Goal: Information Seeking & Learning: Learn about a topic

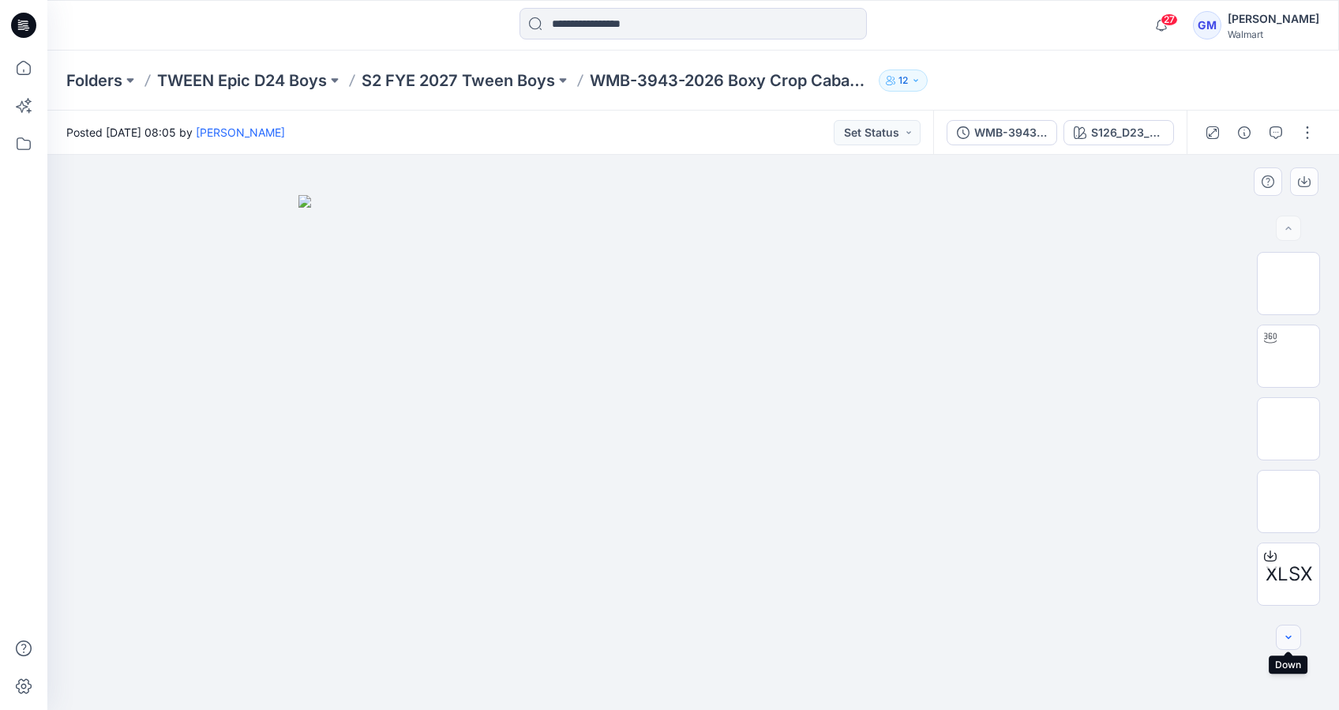
click at [1293, 641] on icon "button" at bounding box center [1288, 637] width 13 height 13
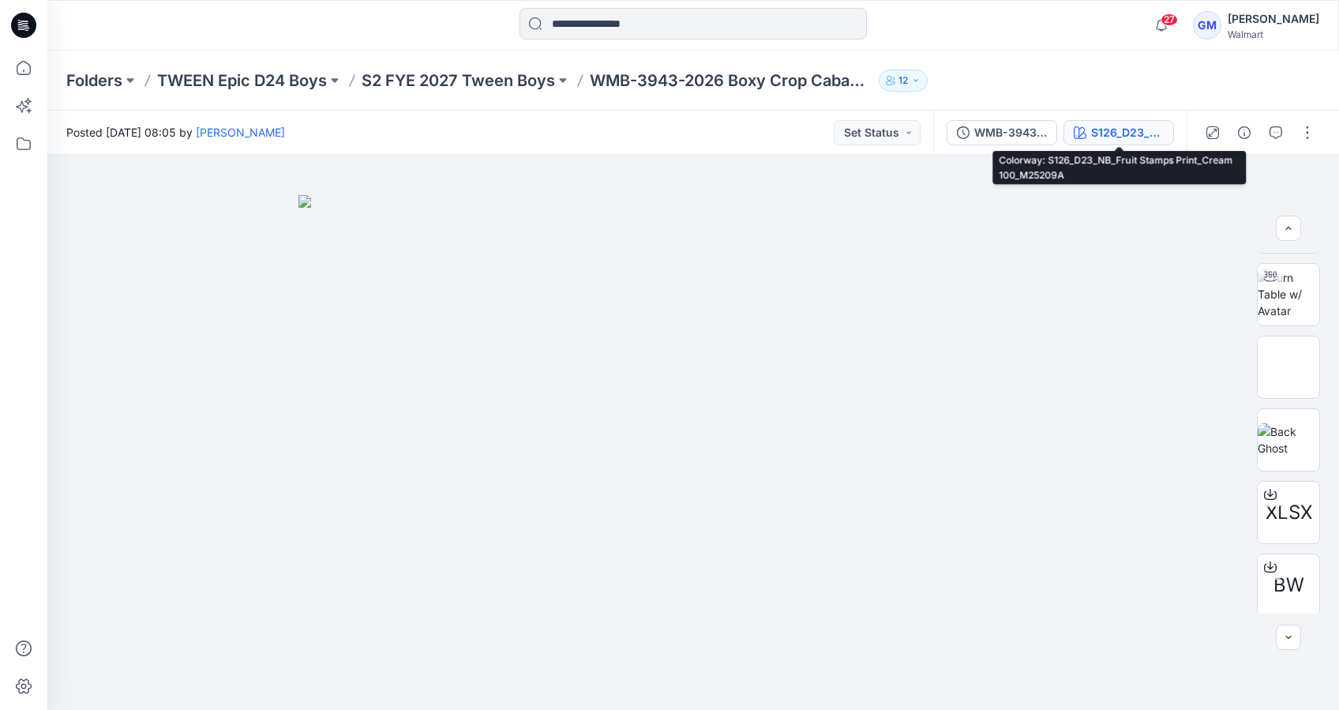
click at [1128, 131] on div "S126_D23_NB_Fruit Stamps Print_Cream 100_M25209A" at bounding box center [1127, 132] width 73 height 17
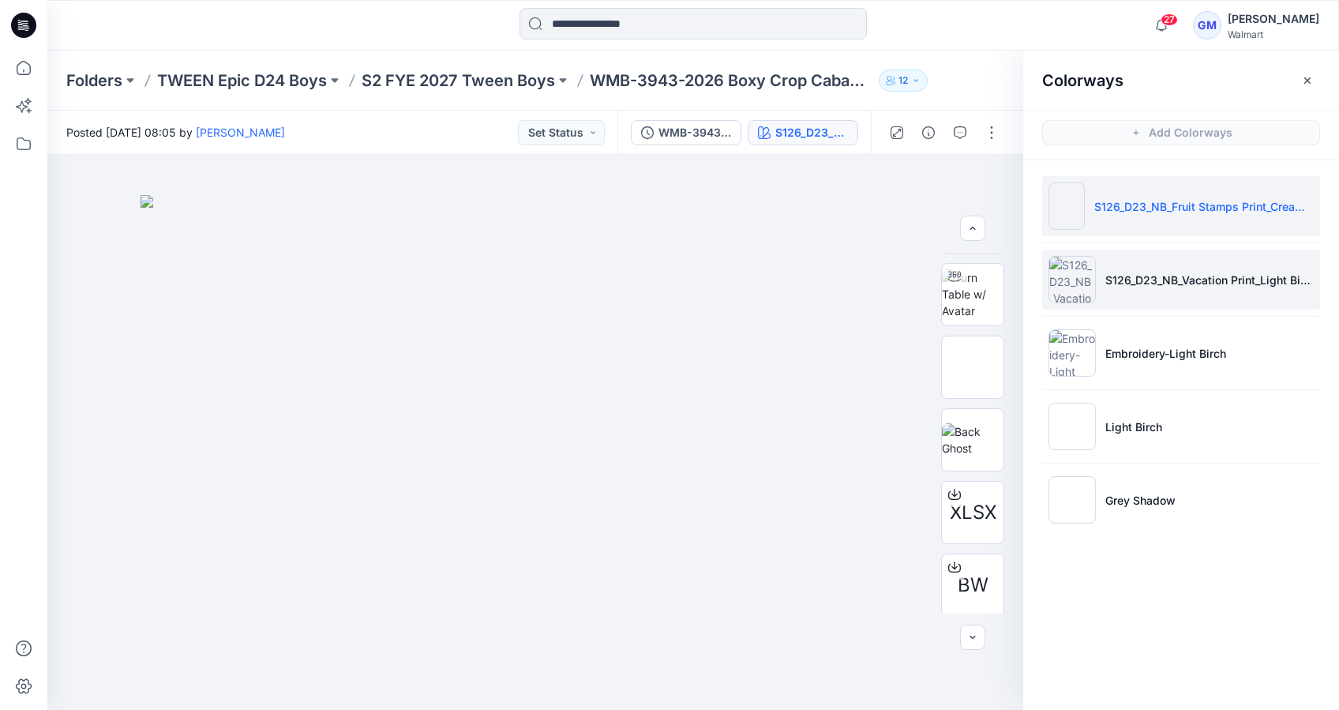
click at [1072, 281] on img at bounding box center [1072, 279] width 47 height 47
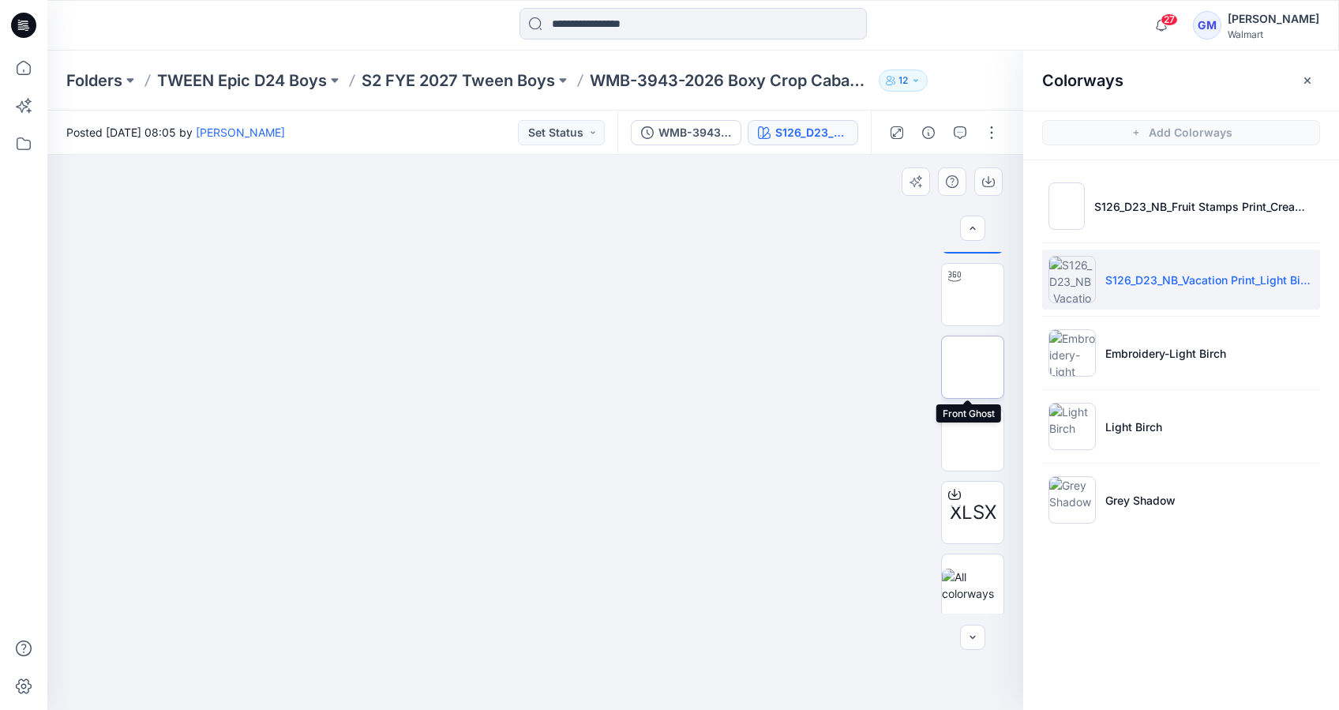
click at [973, 367] on img at bounding box center [973, 367] width 0 height 0
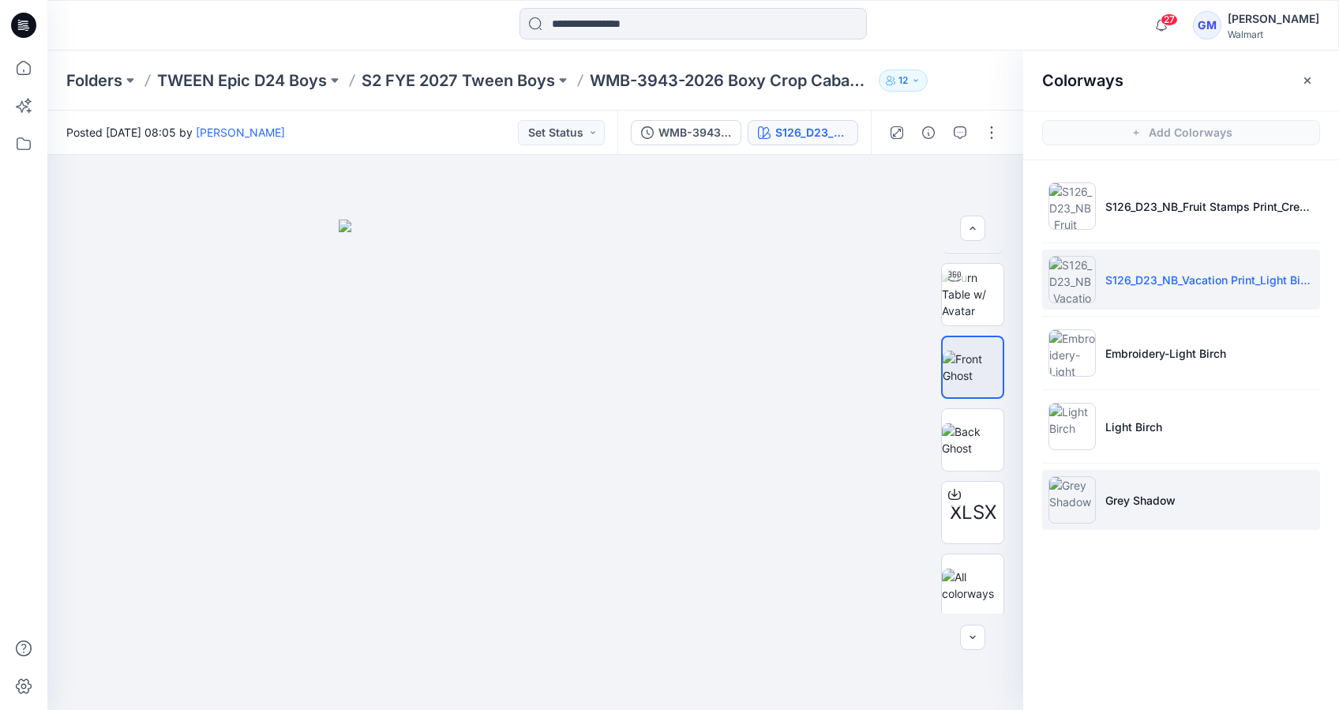
click at [1073, 504] on img at bounding box center [1072, 499] width 47 height 47
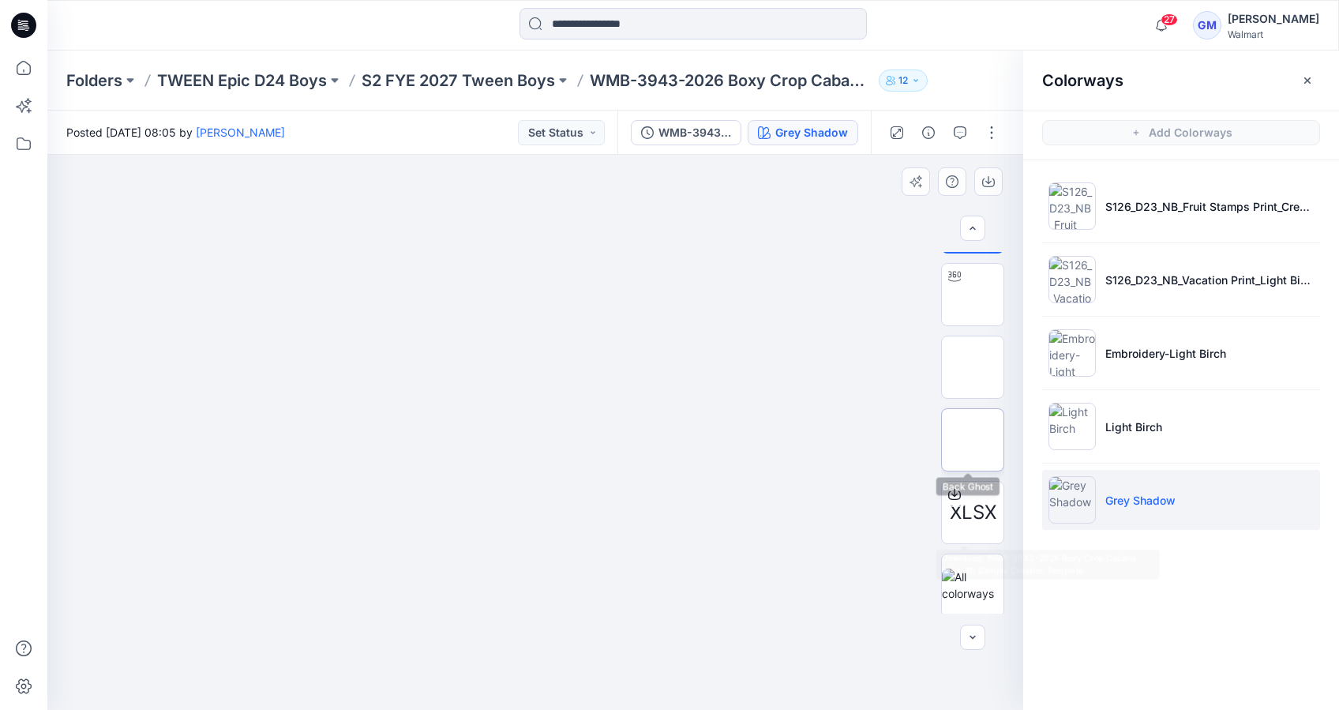
click at [973, 440] on img at bounding box center [973, 440] width 0 height 0
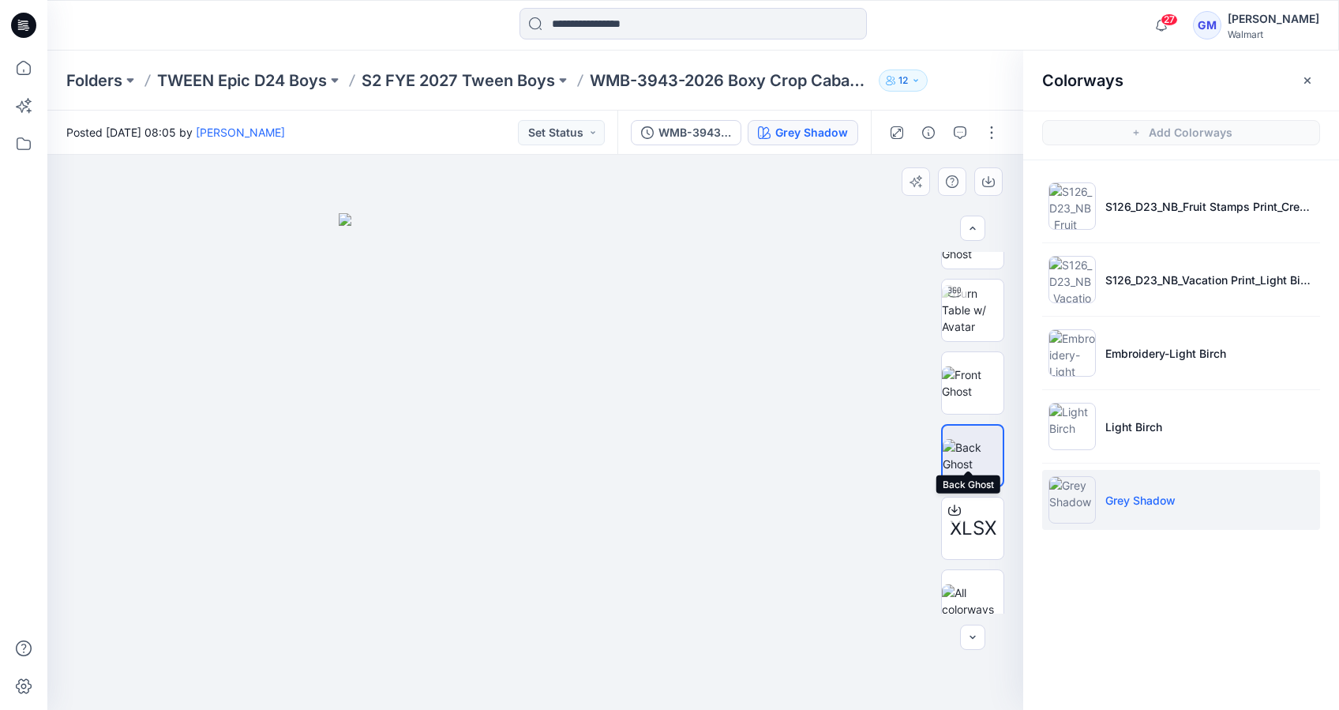
scroll to position [65, 0]
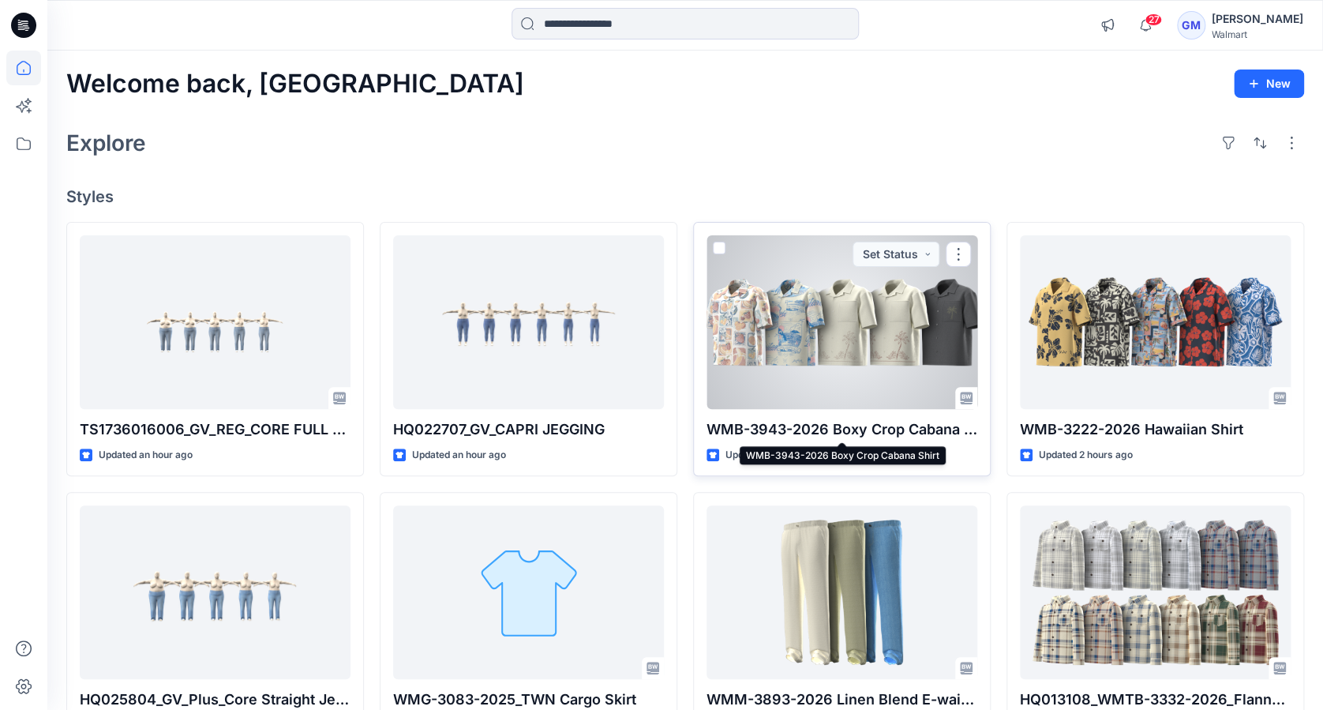
click at [860, 422] on p "WMB-3943-2026 Boxy Crop Cabana Shirt" at bounding box center [842, 430] width 271 height 22
click at [828, 435] on p "WMB-3943-2026 Boxy Crop Cabana Shirt" at bounding box center [842, 430] width 271 height 22
click at [828, 426] on p "WMB-3943-2026 Boxy Crop Cabana Shirt" at bounding box center [842, 430] width 271 height 22
click at [828, 413] on div "WMB-3943-2026 Boxy Crop Cabana Shirt Updated 2 hours ago Set Status" at bounding box center [842, 349] width 298 height 255
click at [832, 346] on div at bounding box center [842, 322] width 271 height 174
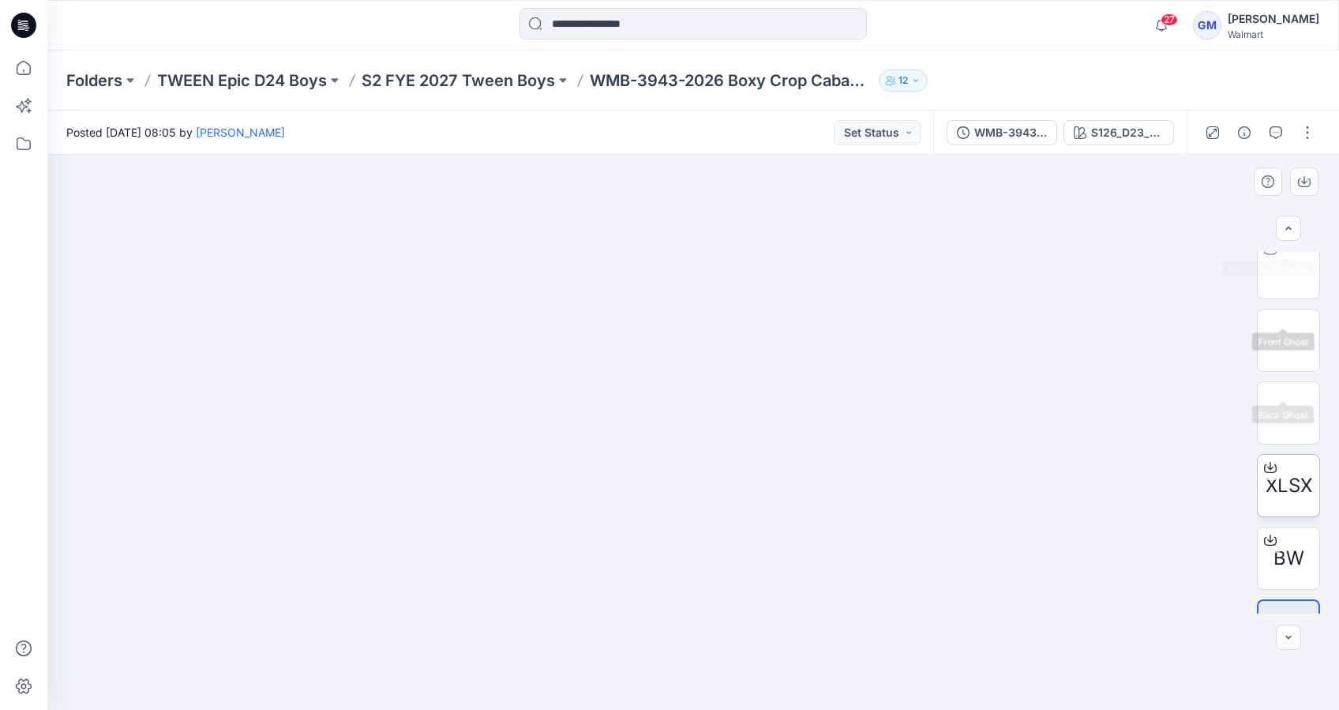
scroll to position [137, 0]
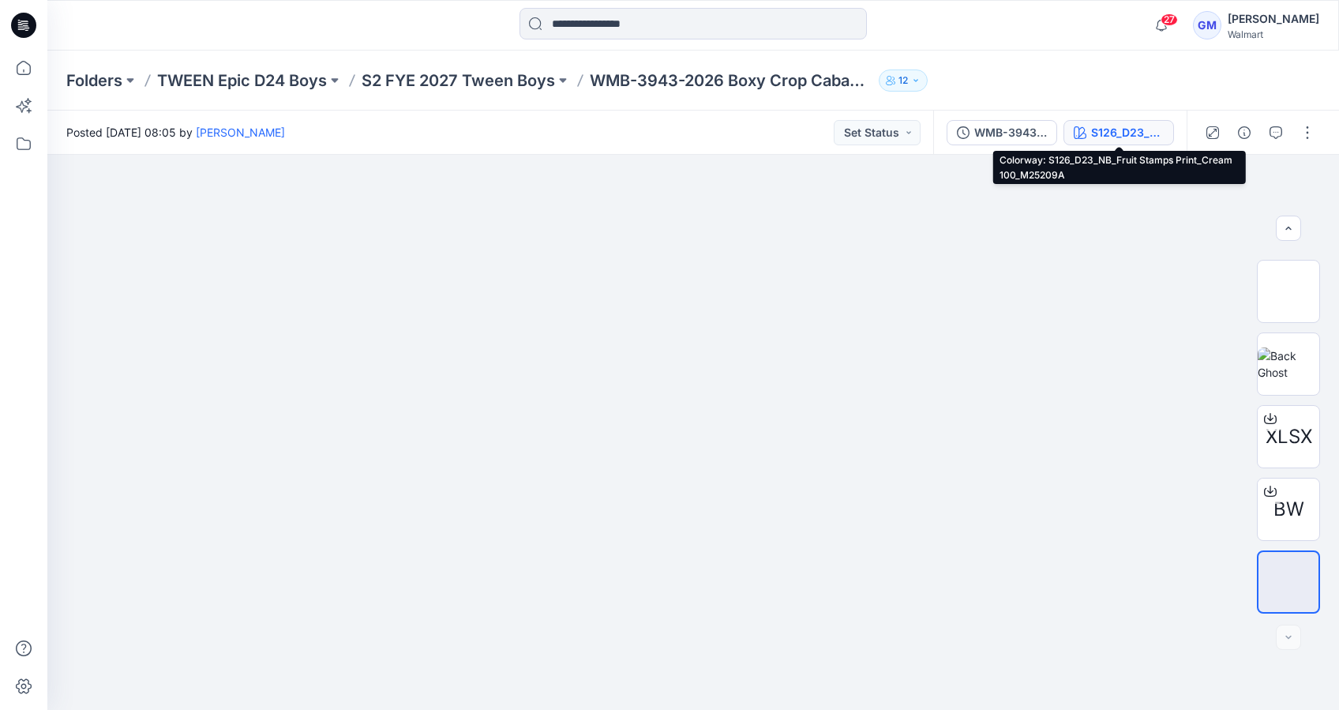
click at [1108, 123] on button "S126_D23_NB_Fruit Stamps Print_Cream 100_M25209A" at bounding box center [1119, 132] width 111 height 25
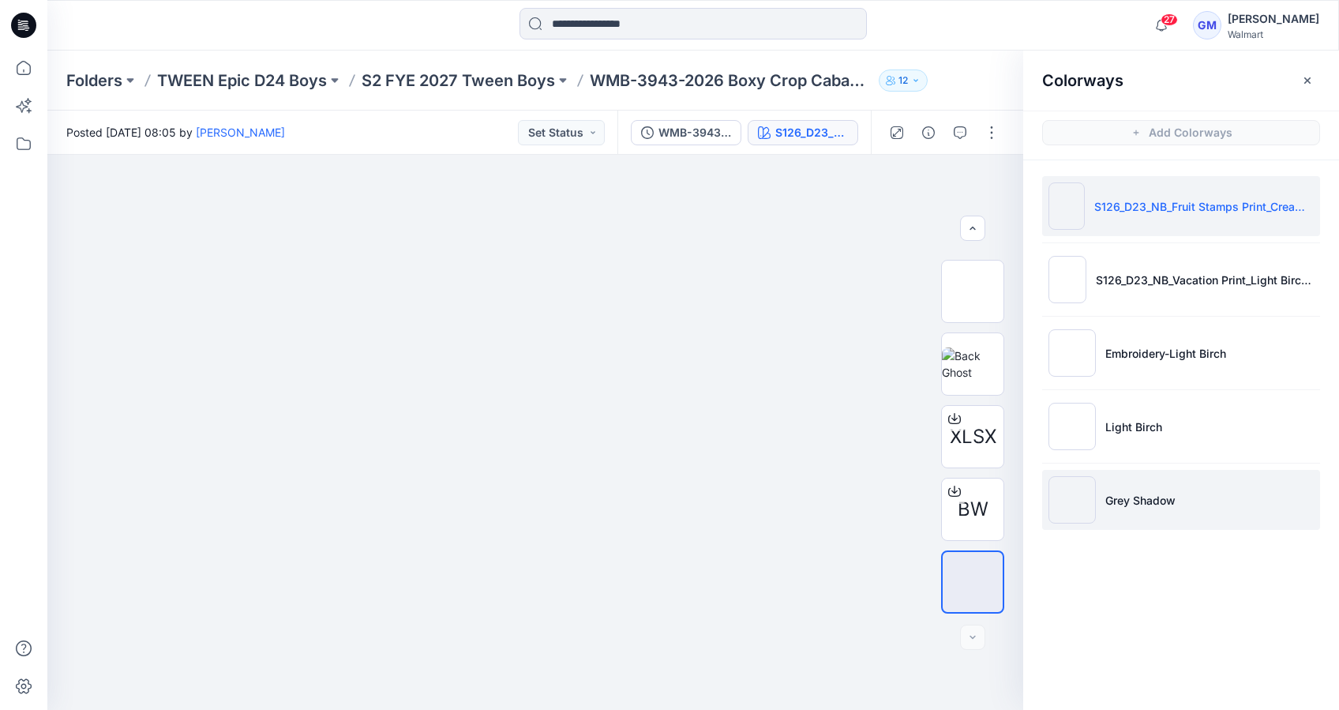
click at [1087, 497] on img at bounding box center [1072, 499] width 47 height 47
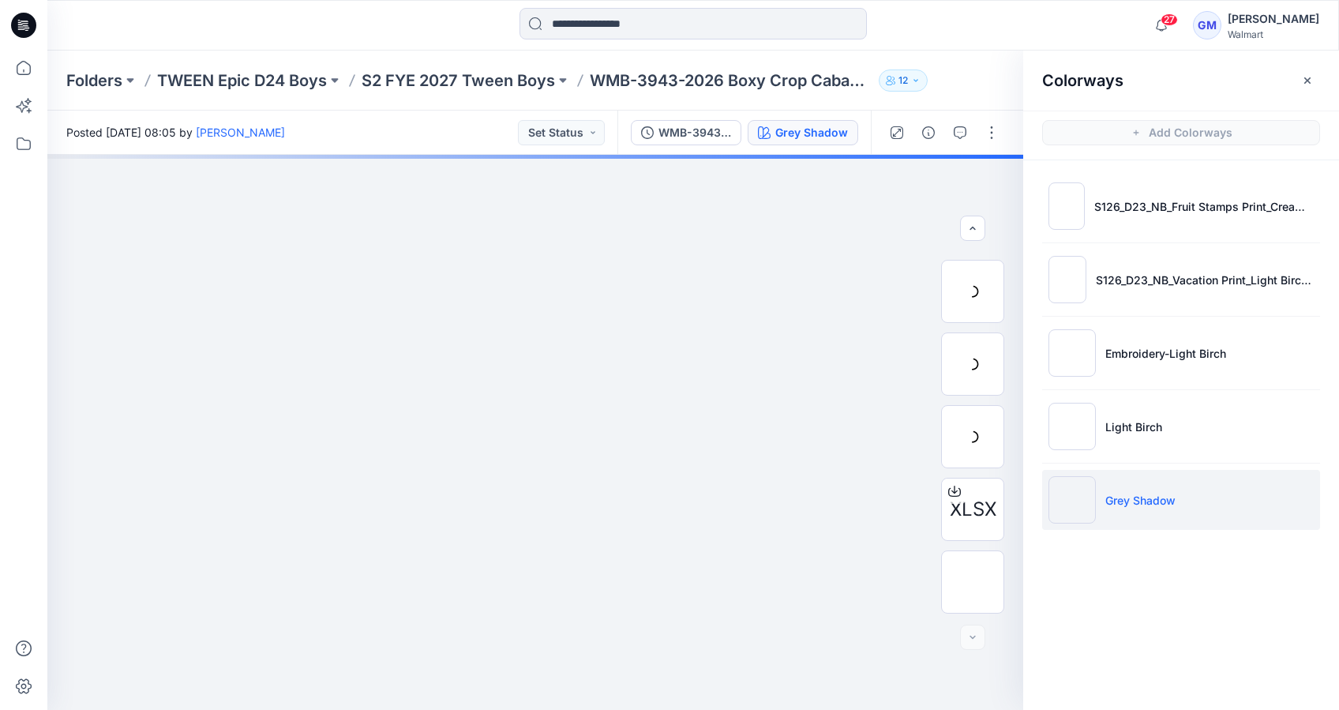
scroll to position [65, 0]
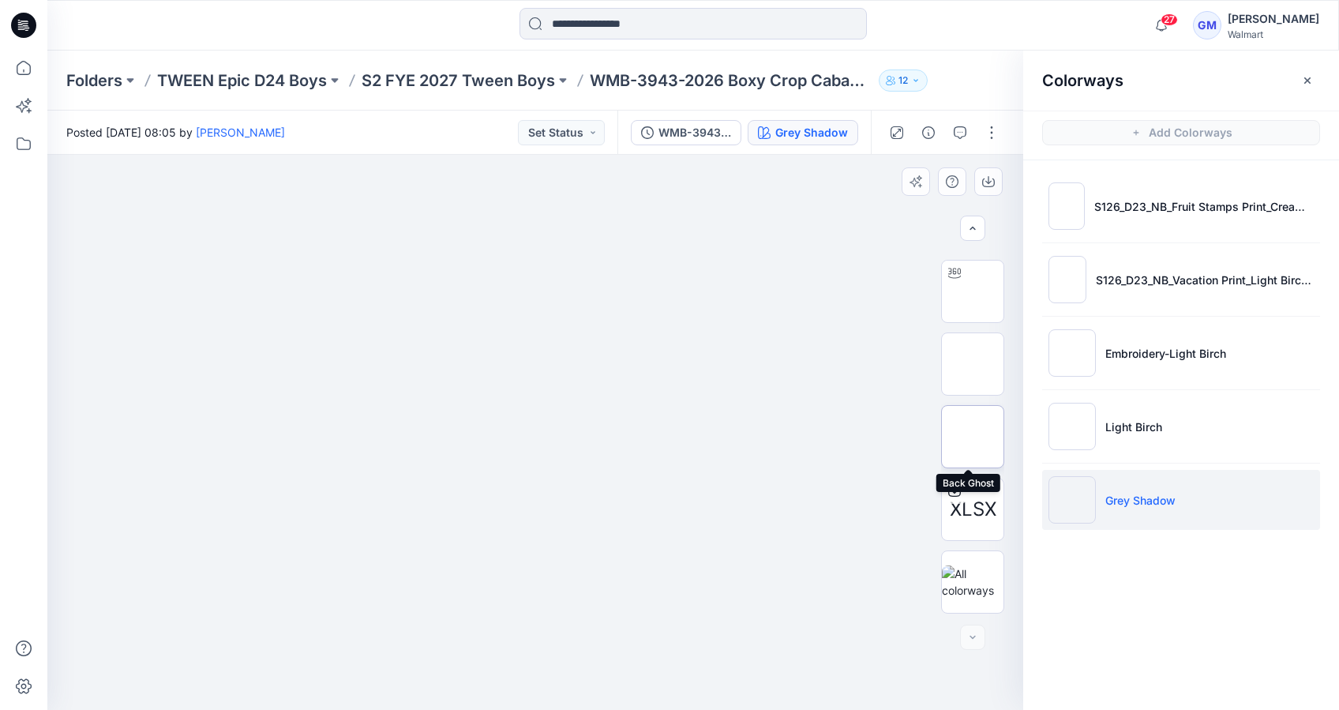
click at [973, 437] on img at bounding box center [973, 437] width 0 height 0
